Goal: Task Accomplishment & Management: Manage account settings

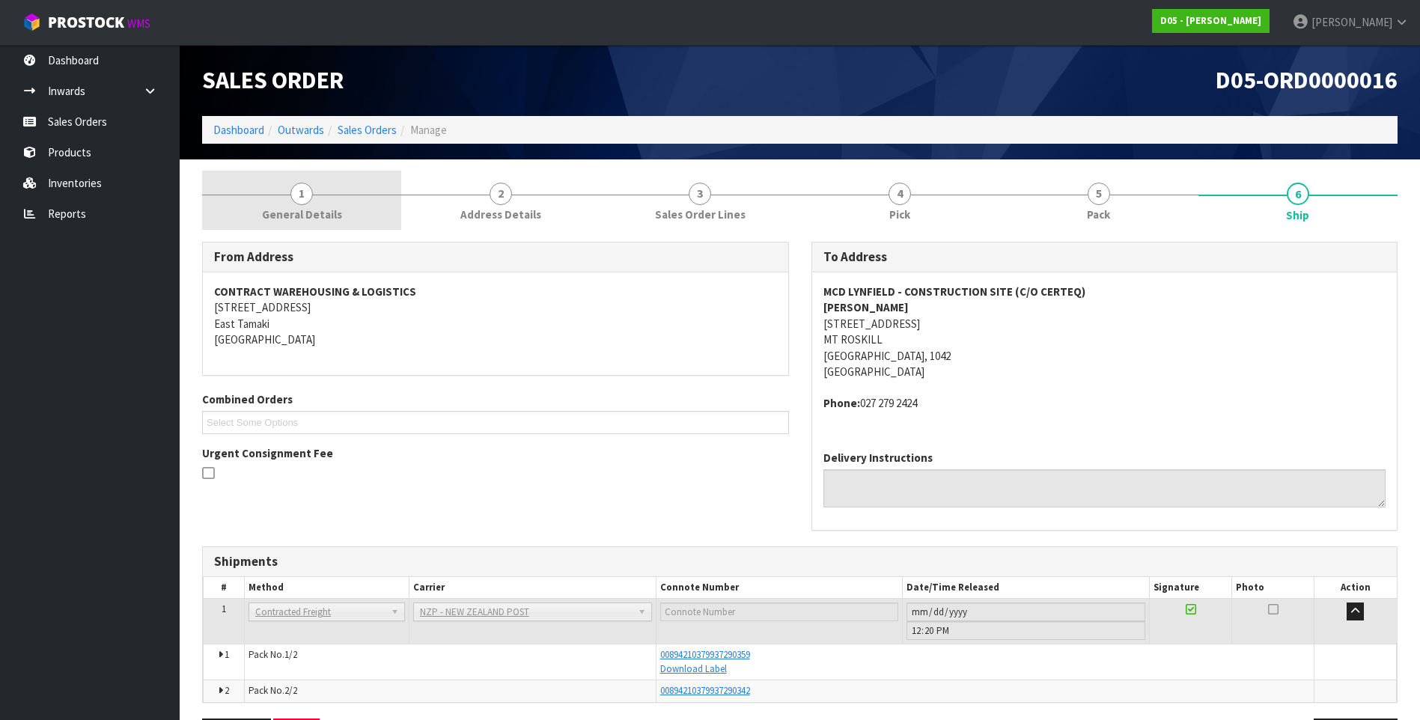
scroll to position [53, 0]
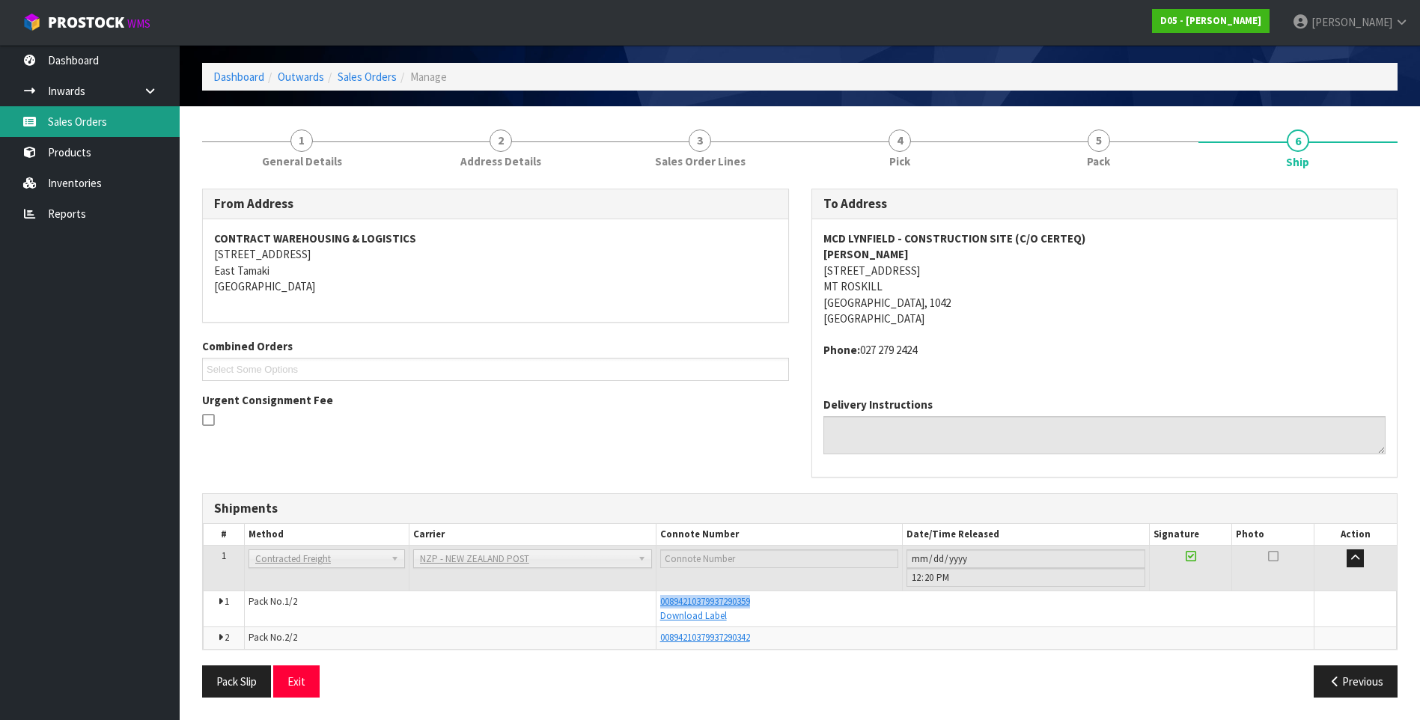
click at [87, 120] on link "Sales Orders" at bounding box center [90, 121] width 180 height 31
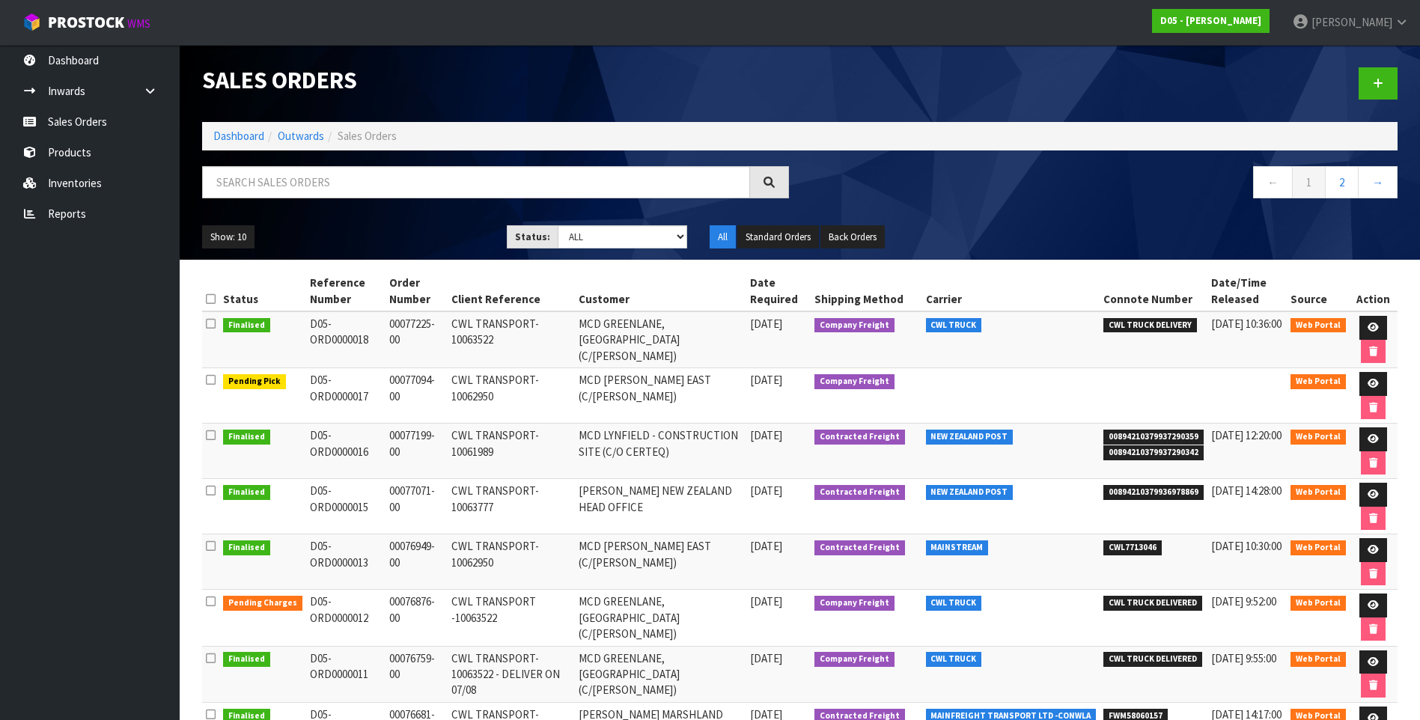
click at [450, 556] on td "CWL TRANSPORT-10062950" at bounding box center [511, 562] width 127 height 55
drag, startPoint x: 353, startPoint y: 565, endPoint x: 298, endPoint y: 551, distance: 57.0
click at [298, 551] on tr "Finalised D05-ORD0000013 00076949-00 CWL TRANSPORT-10062950 MCD [PERSON_NAME][G…" at bounding box center [800, 562] width 1196 height 55
copy tr "D05-ORD0000013"
click at [1374, 18] on span "[PERSON_NAME]" at bounding box center [1352, 22] width 81 height 14
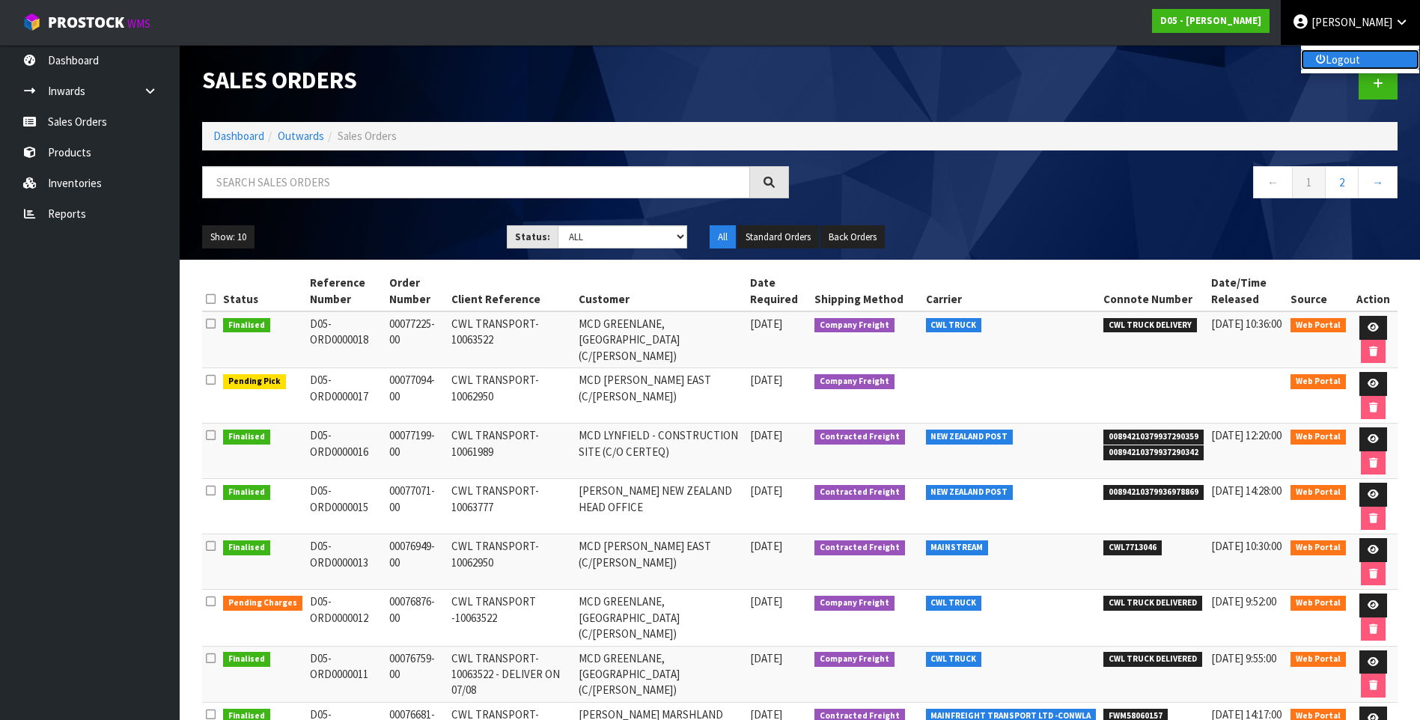
click at [1333, 55] on link "Logout" at bounding box center [1360, 59] width 118 height 20
